Goal: Task Accomplishment & Management: Manage account settings

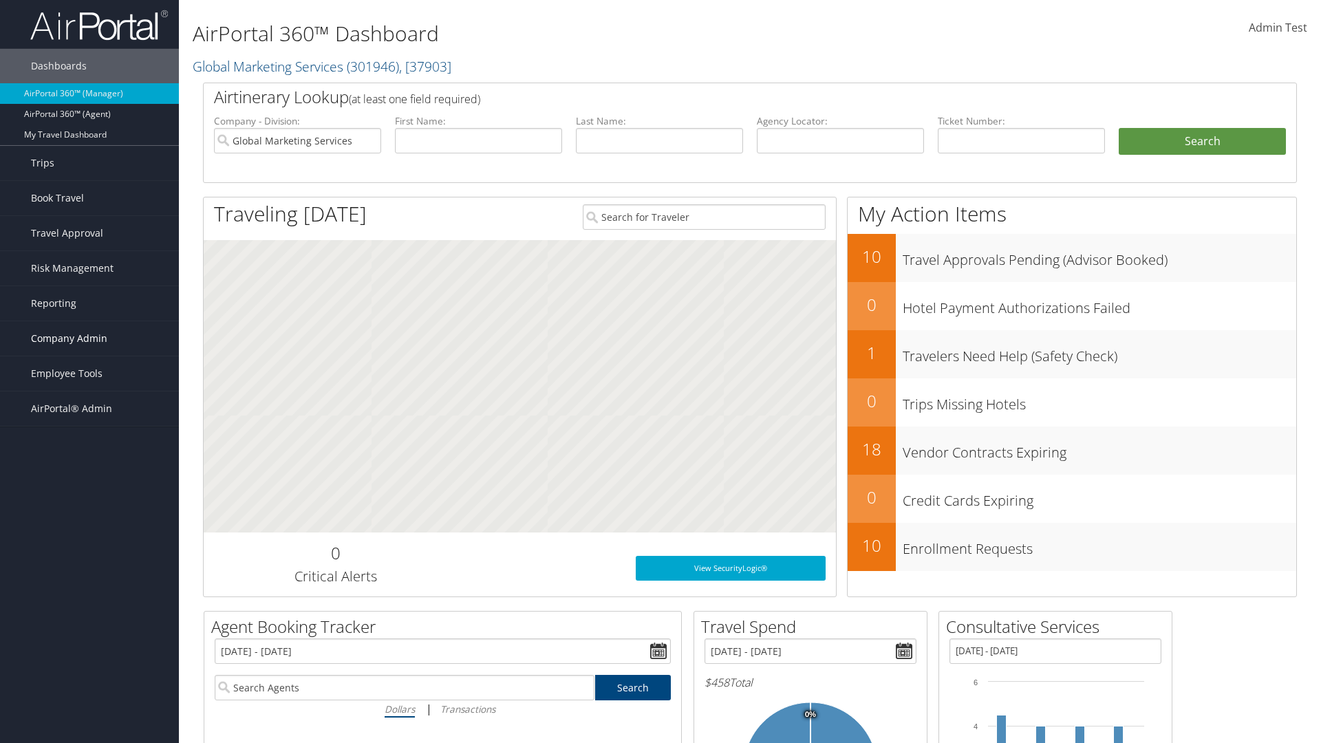
click at [89, 338] on span "Company Admin" at bounding box center [69, 338] width 76 height 34
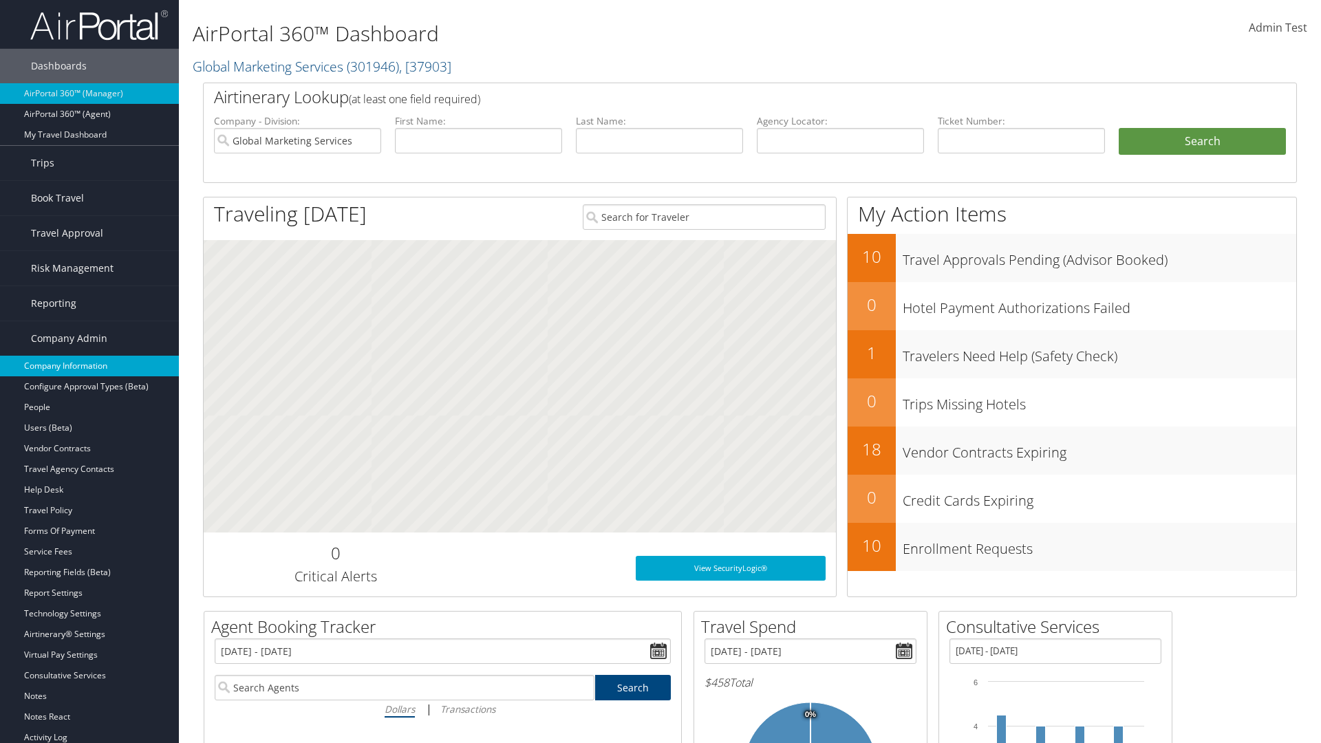
click at [89, 366] on link "Company Information" at bounding box center [89, 366] width 179 height 21
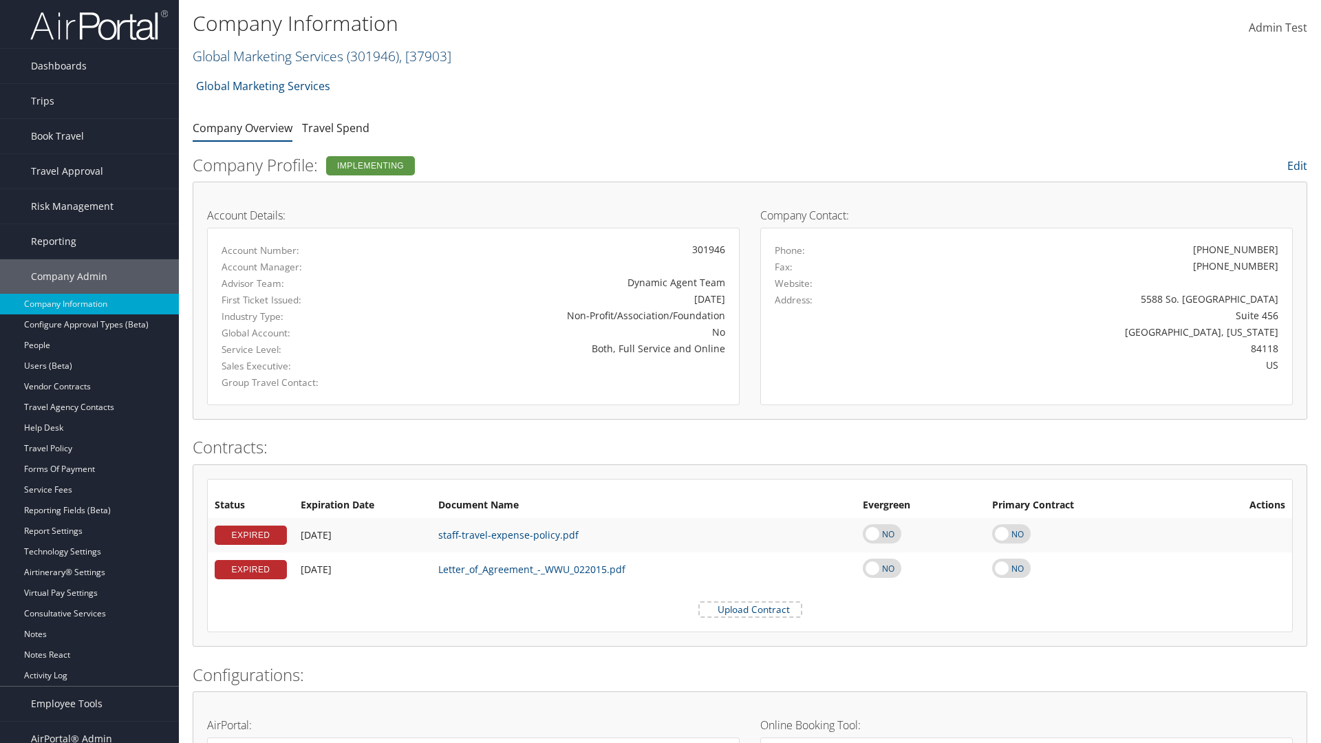
click at [266, 56] on link "Global Marketing Services ( 301946 ) , [ 37903 ]" at bounding box center [322, 56] width 259 height 19
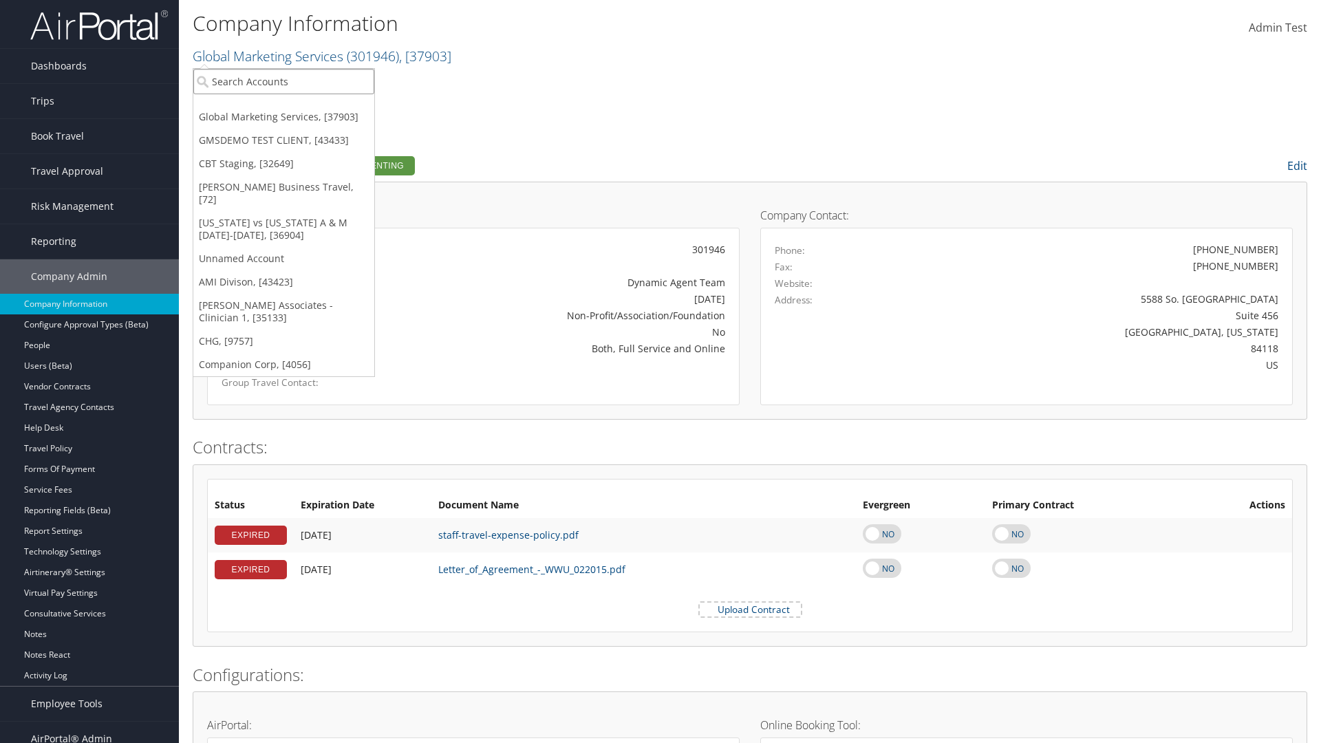
click at [283, 81] on input "search" at bounding box center [283, 81] width 181 height 25
type input "[PERSON_NAME] Business Travel"
click at [303, 107] on div "[PERSON_NAME] Business Travel (C10001), [72]" at bounding box center [303, 106] width 235 height 12
